Goal: Information Seeking & Learning: Learn about a topic

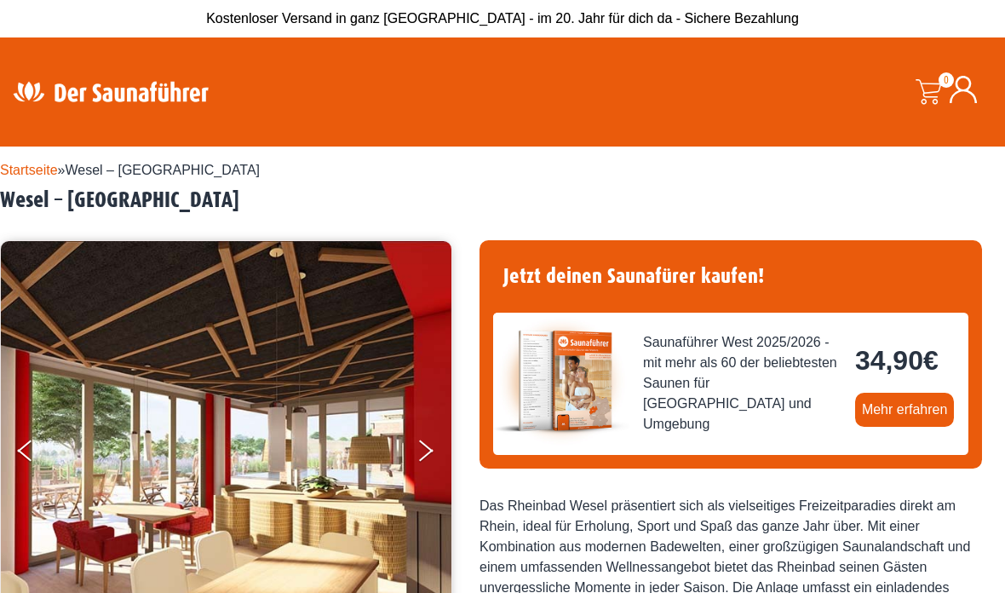
click at [588, 395] on img at bounding box center [561, 381] width 136 height 136
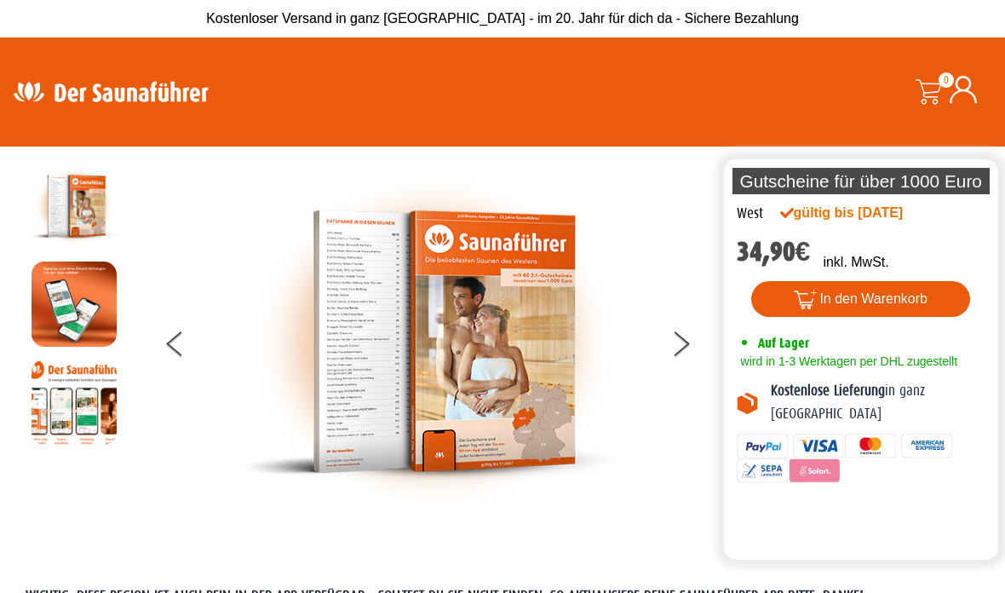
click at [674, 368] on button at bounding box center [692, 346] width 43 height 43
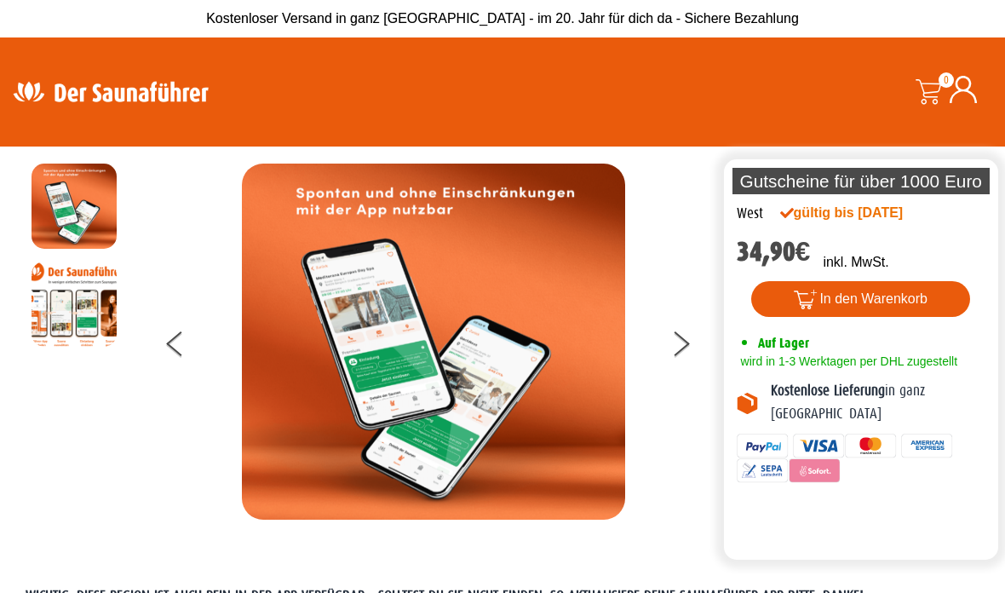
click at [683, 358] on button at bounding box center [692, 346] width 43 height 43
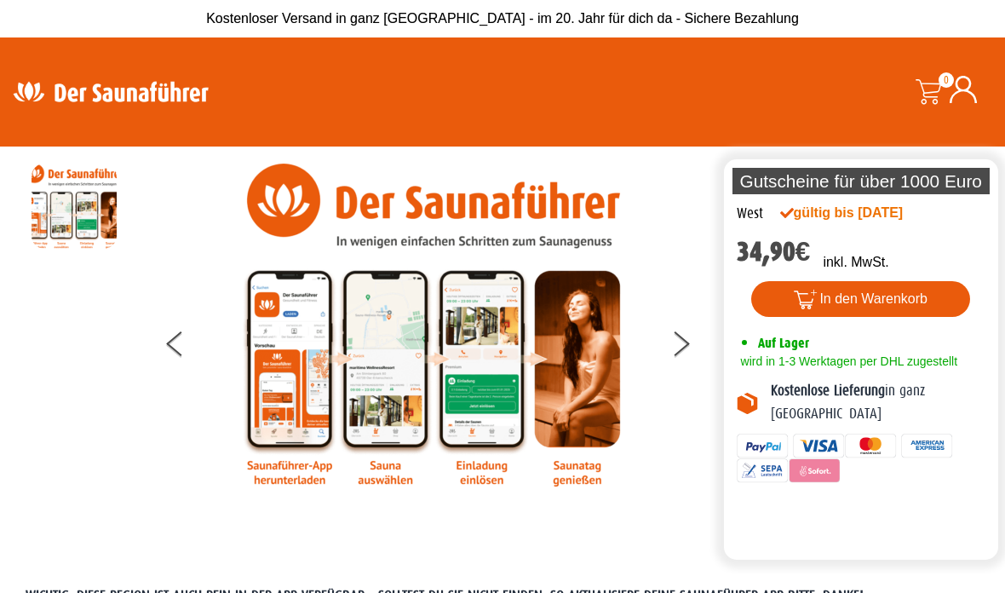
click at [675, 358] on button at bounding box center [692, 346] width 43 height 43
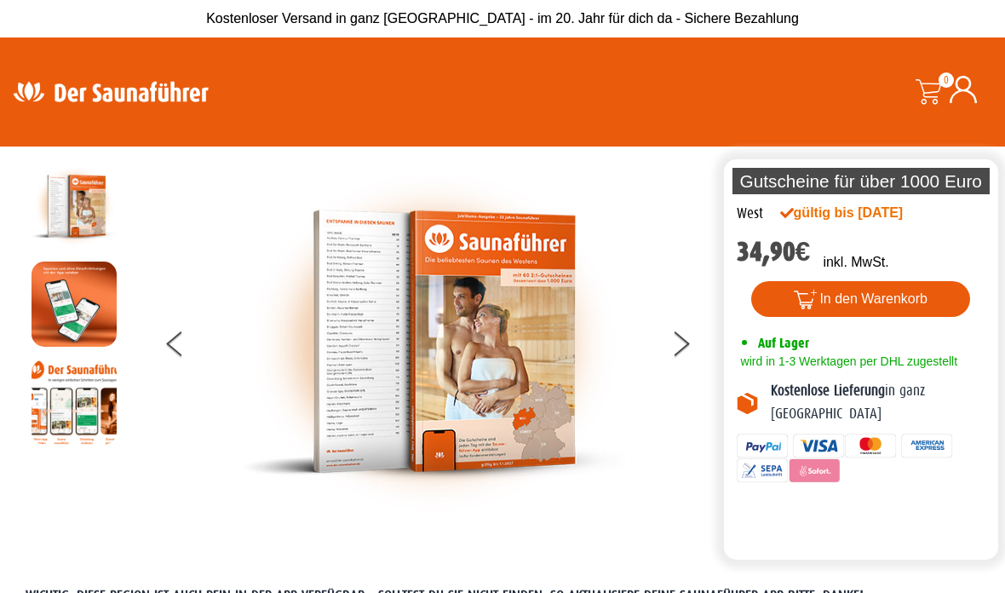
click at [175, 101] on img at bounding box center [111, 91] width 222 height 33
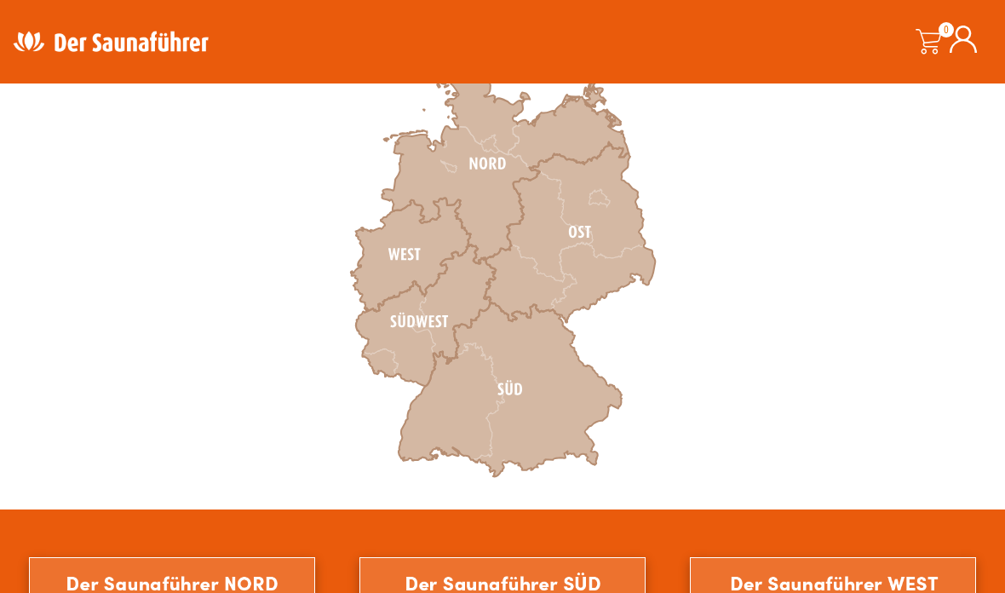
scroll to position [568, 0]
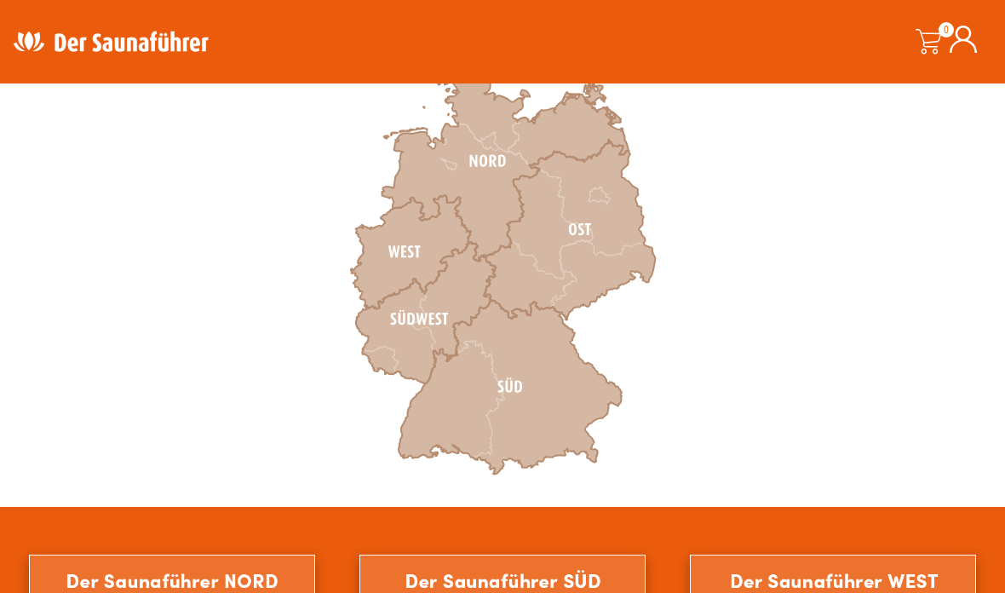
click at [406, 241] on icon at bounding box center [411, 252] width 120 height 113
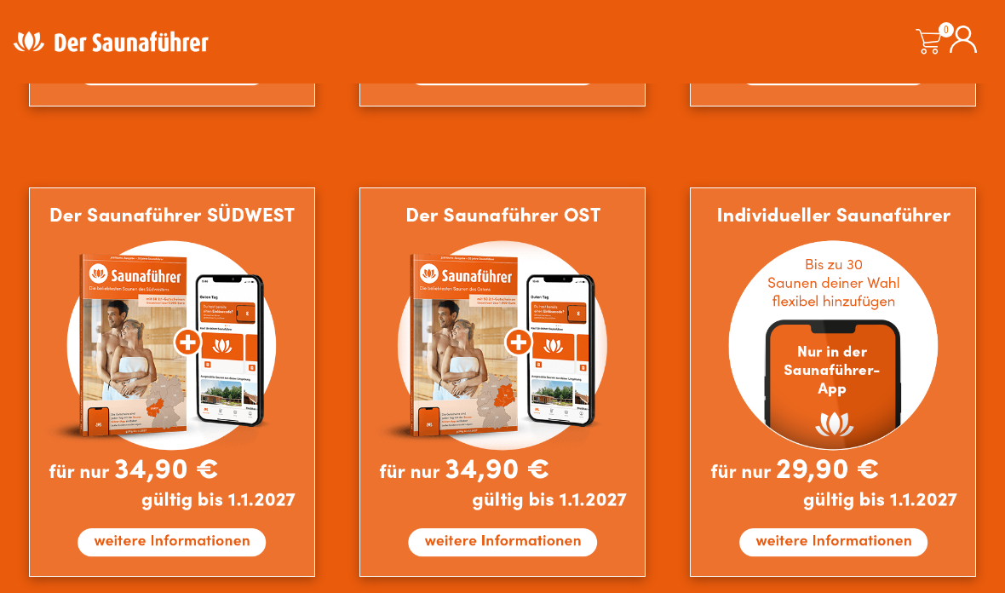
scroll to position [1378, 0]
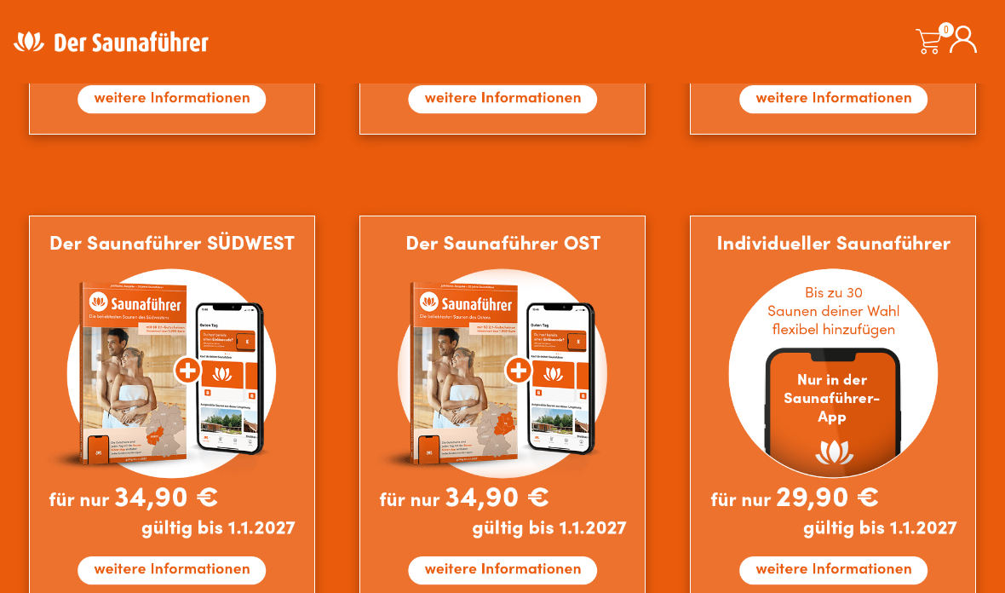
click at [877, 409] on img at bounding box center [833, 410] width 286 height 389
